Goal: Transaction & Acquisition: Obtain resource

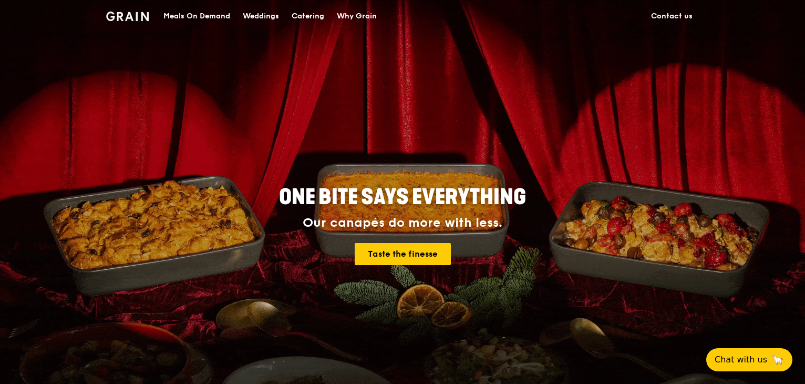
drag, startPoint x: 804, startPoint y: 93, endPoint x: 807, endPoint y: 145, distance: 52.1
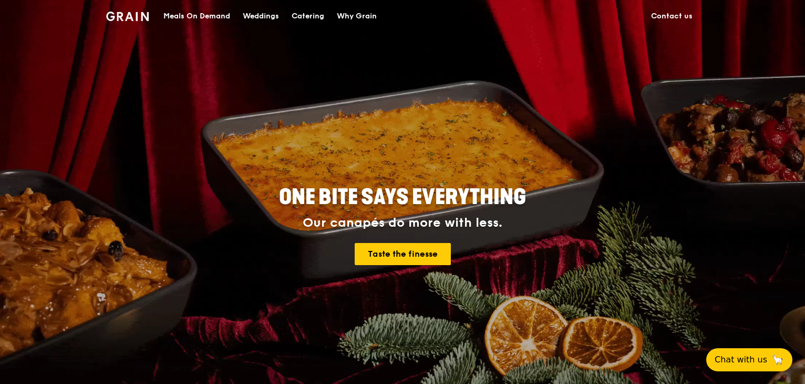
drag, startPoint x: 496, startPoint y: 265, endPoint x: 518, endPoint y: 253, distance: 25.2
click at [497, 265] on div "ONE BITE SAYS EVERYTHING Our canapés do more with less. Taste the finesse" at bounding box center [402, 226] width 473 height 86
click at [205, 18] on div "Meals On Demand" at bounding box center [196, 17] width 67 height 32
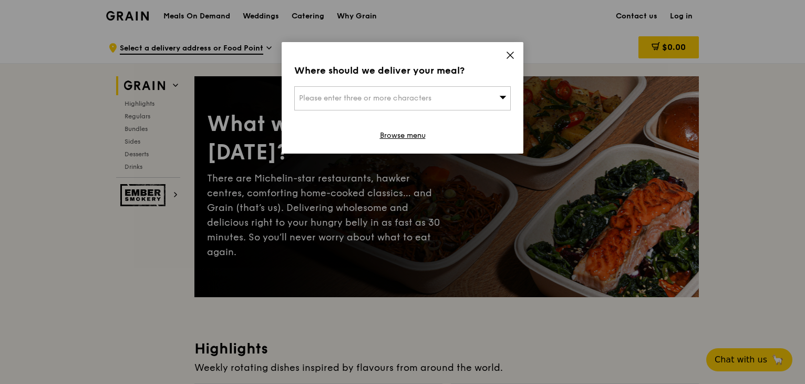
click at [512, 50] on icon at bounding box center [510, 54] width 9 height 9
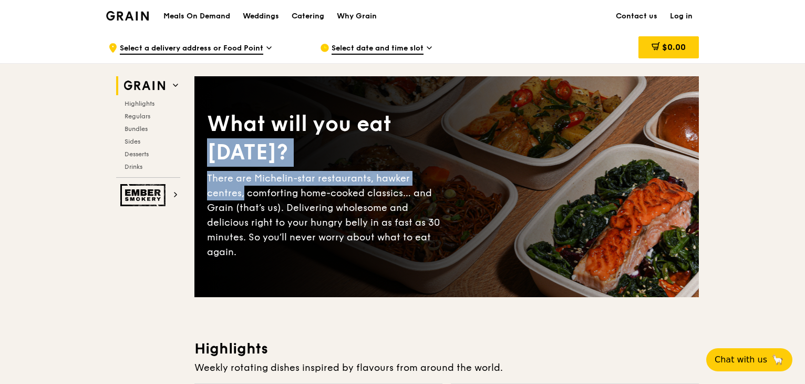
drag, startPoint x: 799, startPoint y: 128, endPoint x: 573, endPoint y: 249, distance: 255.9
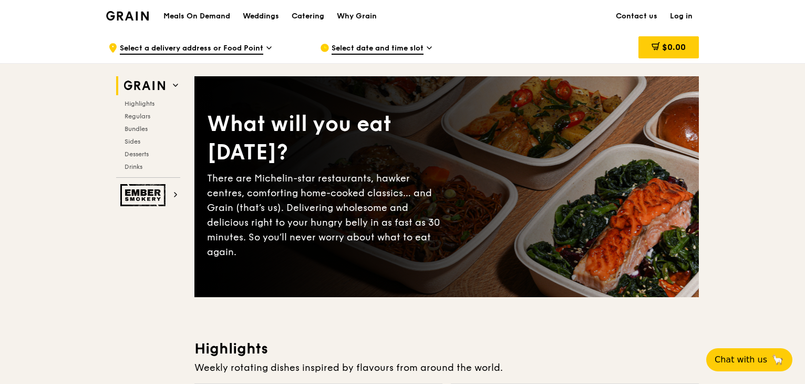
click at [215, 17] on h1 "Meals On Demand" at bounding box center [196, 16] width 67 height 11
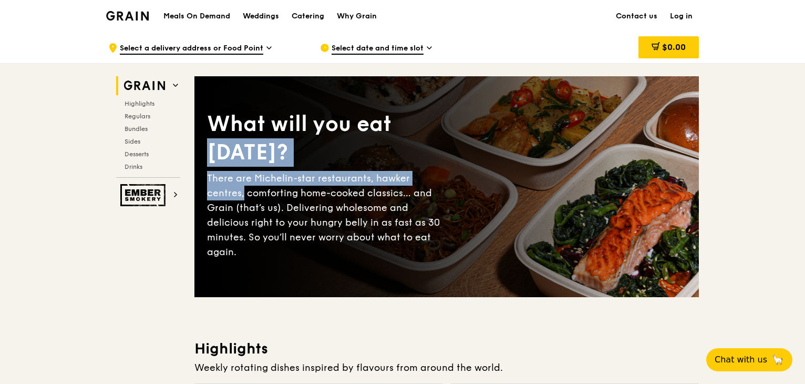
drag, startPoint x: 797, startPoint y: 124, endPoint x: 795, endPoint y: 177, distance: 52.6
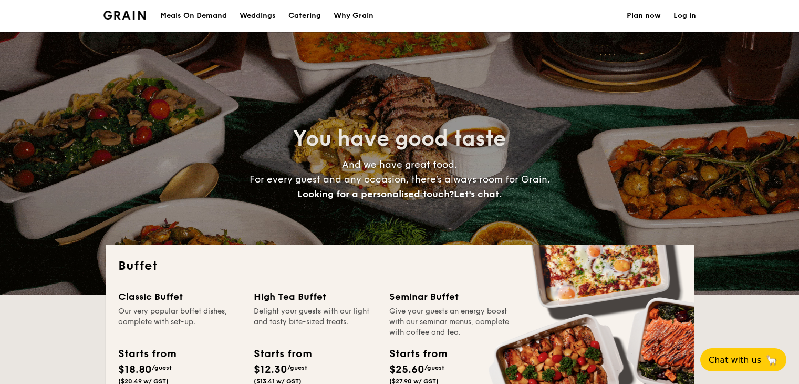
select select
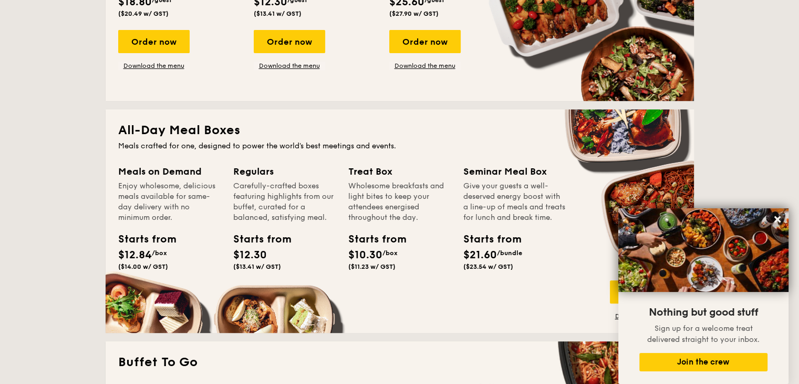
scroll to position [380, 0]
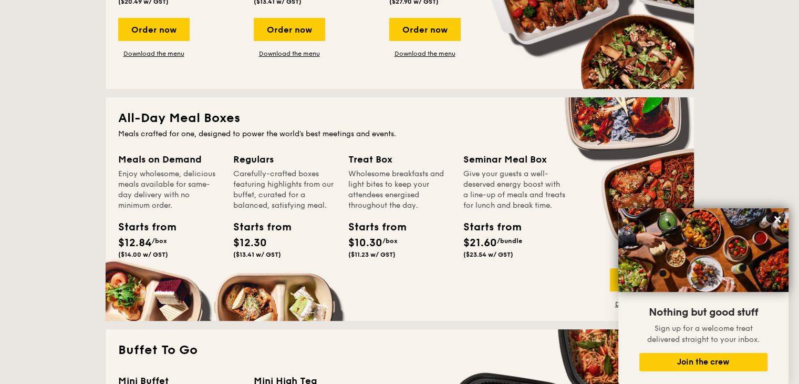
click at [166, 120] on h2 "All-Day Meal Boxes" at bounding box center [399, 118] width 563 height 17
click at [774, 215] on icon at bounding box center [777, 218] width 9 height 9
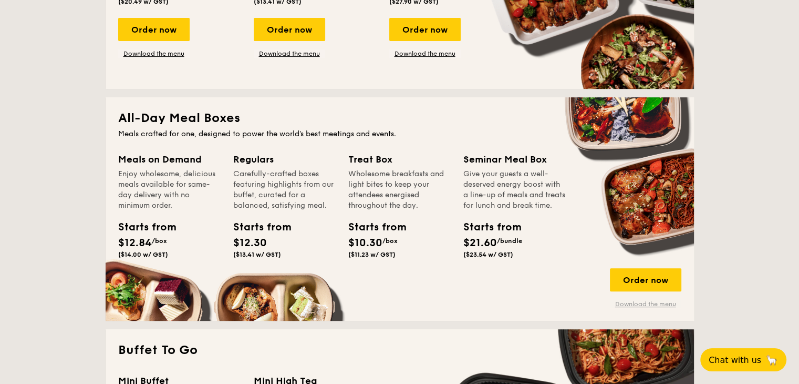
click at [662, 306] on link "Download the menu" at bounding box center [645, 304] width 71 height 8
